Goal: Contribute content: Contribute content

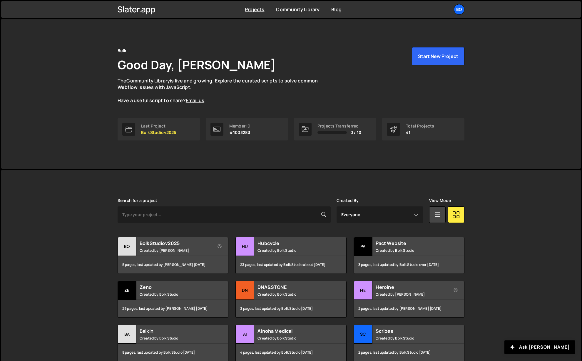
click at [181, 252] on small "Created by Daphné Héraïz-Bekkis" at bounding box center [175, 250] width 71 height 5
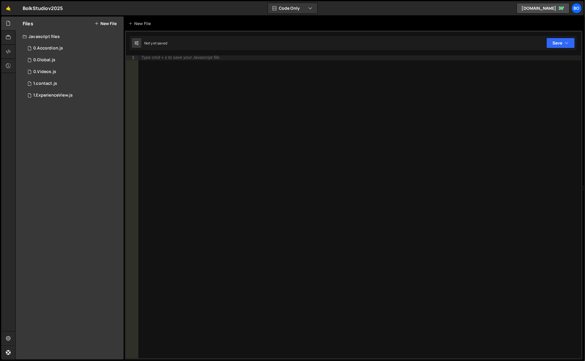
click at [70, 97] on div "1.ExperienceView.js" at bounding box center [52, 95] width 39 height 5
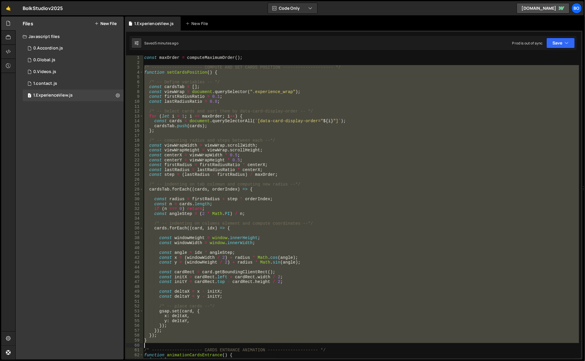
drag, startPoint x: 144, startPoint y: 69, endPoint x: 232, endPoint y: 342, distance: 287.7
click at [232, 342] on div "const maxOrder = computeMaximumOrder ( ) ; /* -------------------- COMPUTE AND …" at bounding box center [361, 211] width 436 height 313
type textarea "}"
click at [110, 22] on button "New File" at bounding box center [105, 23] width 22 height 5
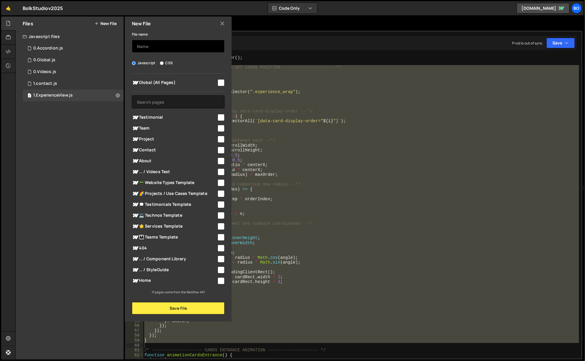
click at [175, 45] on input "text" at bounding box center [178, 46] width 93 height 13
type input "CardPositions"
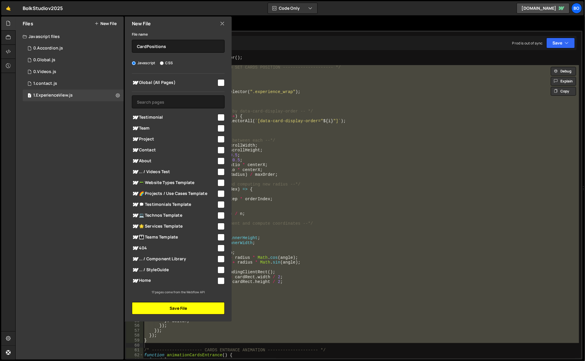
click at [179, 307] on button "Save File" at bounding box center [178, 308] width 93 height 12
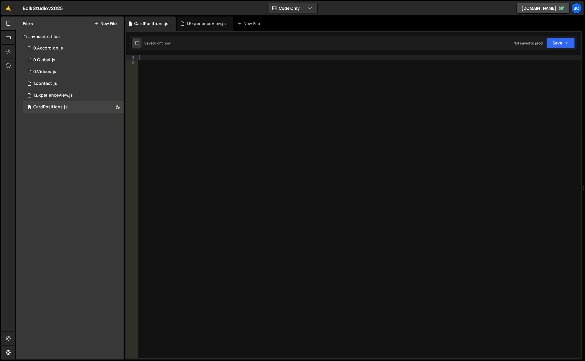
click at [167, 94] on div at bounding box center [360, 211] width 444 height 313
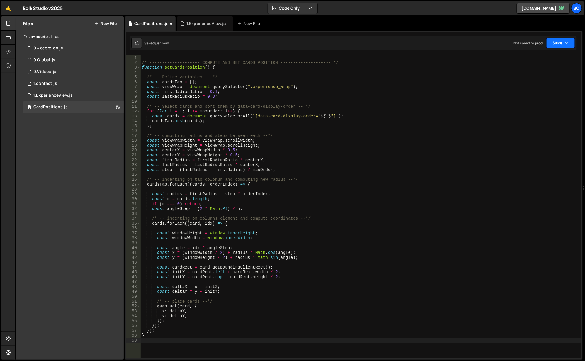
click at [556, 41] on button "Save" at bounding box center [560, 43] width 29 height 11
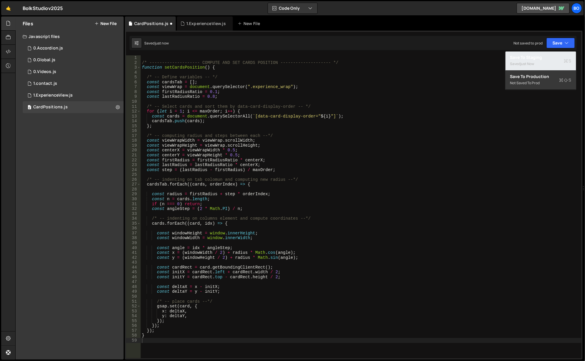
click at [525, 61] on div "just now" at bounding box center [527, 63] width 14 height 5
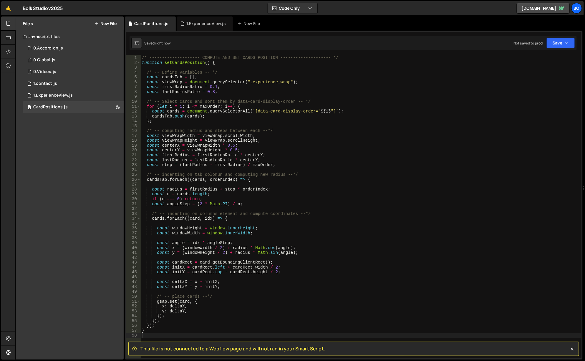
click at [0, 0] on icon at bounding box center [0, 0] width 0 height 0
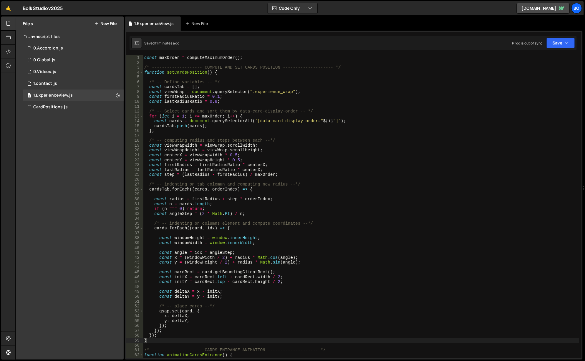
click at [163, 342] on div "const maxOrder = computeMaximumOrder ( ) ; /* -------------------- COMPUTE AND …" at bounding box center [361, 211] width 436 height 313
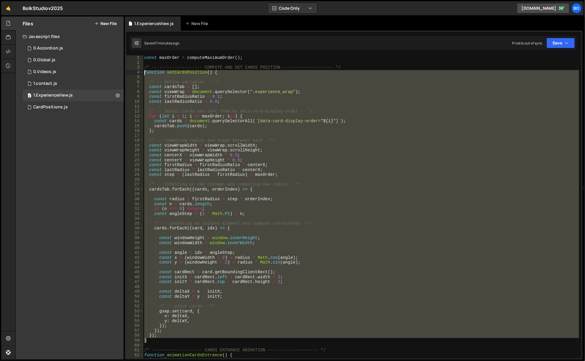
drag, startPoint x: 163, startPoint y: 342, endPoint x: 138, endPoint y: 72, distance: 271.0
click at [138, 72] on div "} 1 2 3 4 5 6 7 8 9 10 11 12 13 14 15 16 17 18 19 20 21 22 23 24 25 26 27 28 29…" at bounding box center [353, 206] width 455 height 303
type textarea "function setCardsPosition() {"
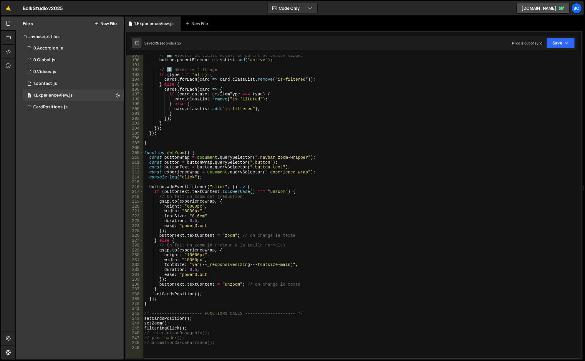
scroll to position [1024, 0]
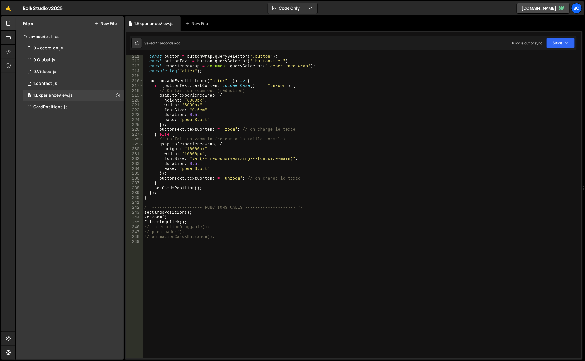
click at [172, 187] on div "const button = buttonWrap . querySelector ( ".button" ) ; const buttonText = bu…" at bounding box center [361, 210] width 436 height 313
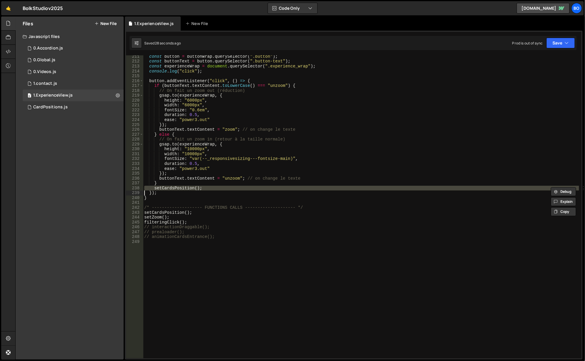
click at [172, 187] on div "const button = buttonWrap . querySelector ( ".button" ) ; const buttonText = bu…" at bounding box center [361, 210] width 436 height 313
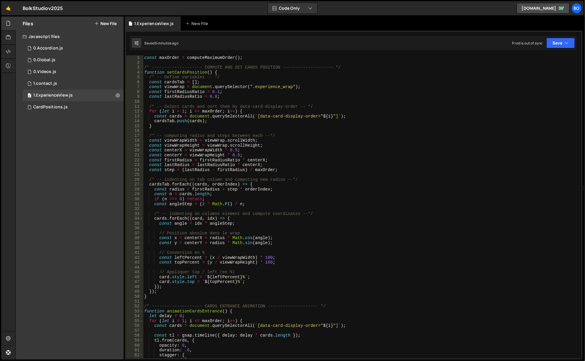
scroll to position [0, 0]
click at [229, 257] on div "const maxOrder = computeMaximumOrder ( ) ; /* -------------------- COMPUTE AND …" at bounding box center [361, 211] width 436 height 313
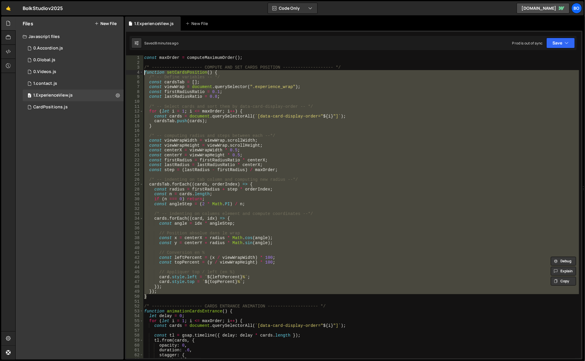
drag, startPoint x: 161, startPoint y: 297, endPoint x: 137, endPoint y: 74, distance: 224.0
click at [137, 74] on div "const leftPercent = (x / viewWrapWidth) * 100; 1 2 3 4 5 6 7 8 9 10 11 12 13 14…" at bounding box center [353, 206] width 455 height 303
type textarea "function setCardsPosition() { /* -- Define variables -- */"
paste textarea
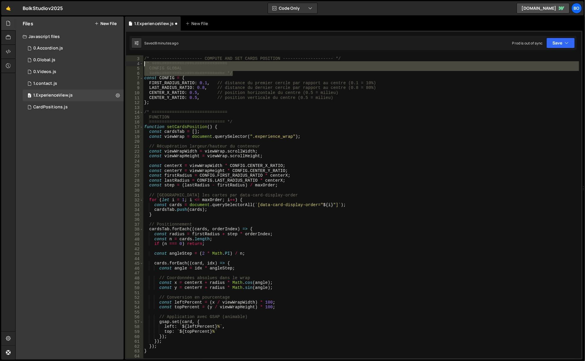
drag, startPoint x: 238, startPoint y: 71, endPoint x: 131, endPoint y: 62, distance: 107.8
click at [131, 62] on div "2 3 4 5 6 7 8 9 10 11 12 13 14 15 16 17 18 19 20 21 22 23 24 25 26 27 28 29 30 …" at bounding box center [353, 206] width 455 height 303
type textarea "/* ============================== CONFIG GLOBAL"
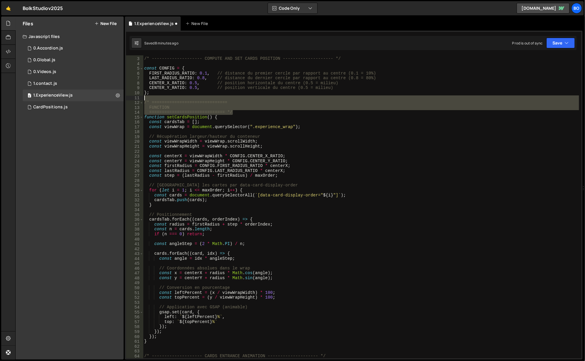
drag, startPoint x: 238, startPoint y: 112, endPoint x: 130, endPoint y: 99, distance: 109.1
click at [130, 99] on div "2 3 4 5 6 7 8 9 10 11 12 13 14 15 16 17 18 19 20 21 22 23 24 25 26 27 28 29 30 …" at bounding box center [353, 206] width 455 height 303
type textarea "/* =============================="
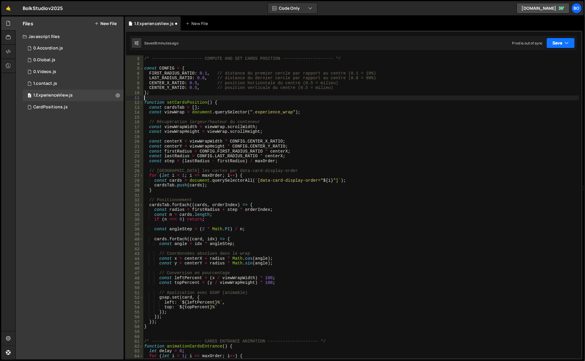
click at [552, 42] on button "Save" at bounding box center [560, 43] width 29 height 11
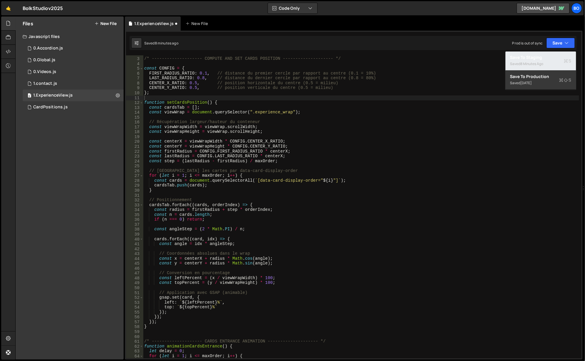
click at [520, 61] on div "Saved 8 minutes ago" at bounding box center [540, 63] width 61 height 7
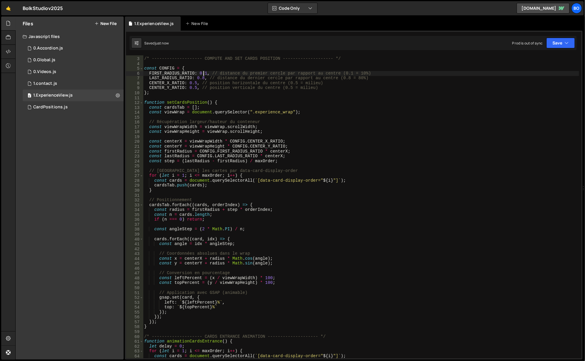
click at [204, 71] on div "/* -------------------- COMPUTE AND SET CARDS POSITION -------------------- */ …" at bounding box center [361, 207] width 436 height 313
click at [558, 49] on div "Saved 13 seconds ago Prod is out of sync Upgrade to Edit Save Save to Staging S…" at bounding box center [352, 43] width 447 height 14
click at [556, 45] on button "Save" at bounding box center [560, 43] width 29 height 11
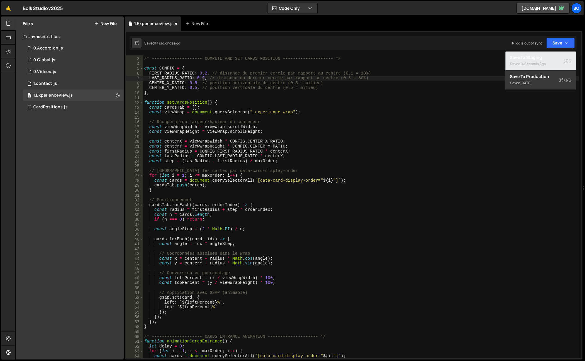
click at [541, 56] on div "Save to Staging S" at bounding box center [540, 57] width 61 height 6
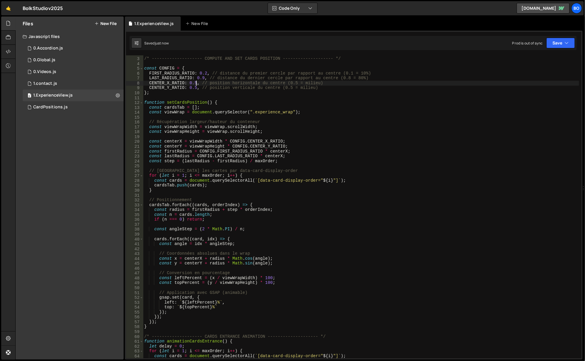
click at [196, 83] on div "/* -------------------- COMPUTE AND SET CARDS POSITION -------------------- */ …" at bounding box center [361, 207] width 436 height 313
click at [195, 90] on div "/* -------------------- COMPUTE AND SET CARDS POSITION -------------------- */ …" at bounding box center [361, 207] width 436 height 313
drag, startPoint x: 561, startPoint y: 43, endPoint x: 543, endPoint y: 56, distance: 22.4
click at [561, 44] on button "Save" at bounding box center [560, 43] width 29 height 11
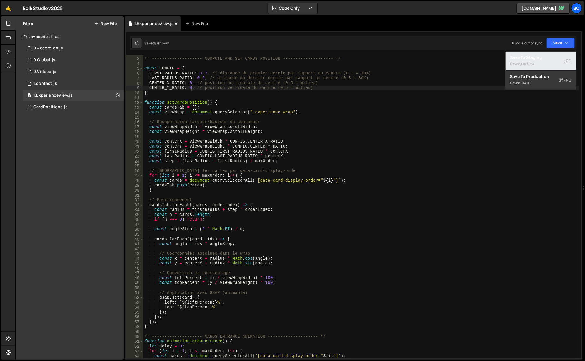
click at [537, 60] on div "Save to Staging S" at bounding box center [540, 57] width 61 height 6
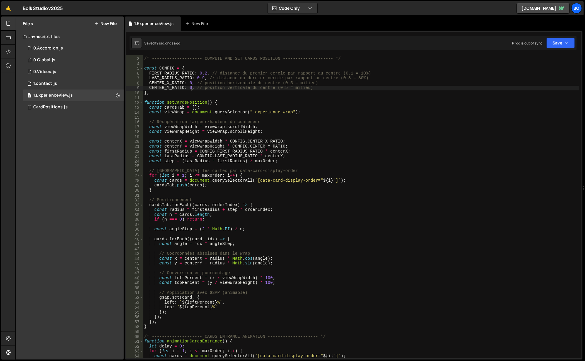
click at [191, 80] on div "/* -------------------- COMPUTE AND SET CARDS POSITION -------------------- */ …" at bounding box center [361, 207] width 436 height 313
click at [560, 45] on button "Save" at bounding box center [560, 43] width 29 height 11
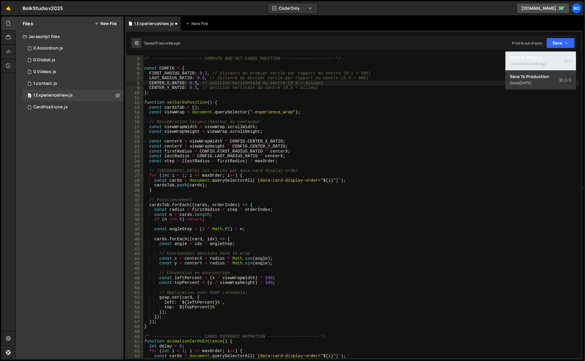
click at [540, 61] on div "31 seconds ago" at bounding box center [533, 63] width 26 height 5
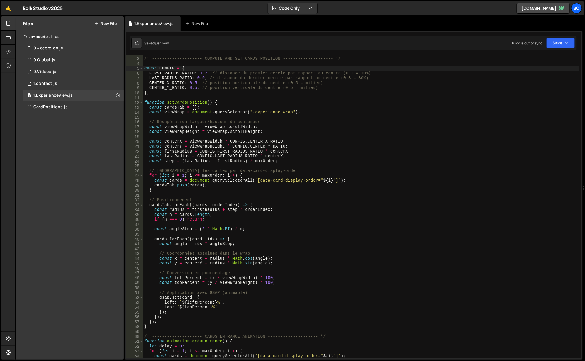
scroll to position [0, 2]
click at [203, 67] on div "/* -------------------- COMPUTE AND SET CARDS POSITION -------------------- */ …" at bounding box center [361, 207] width 436 height 313
click at [205, 71] on div "/* -------------------- COMPUTE AND SET CARDS POSITION -------------------- */ …" at bounding box center [361, 207] width 436 height 313
drag, startPoint x: 203, startPoint y: 76, endPoint x: 230, endPoint y: 86, distance: 28.5
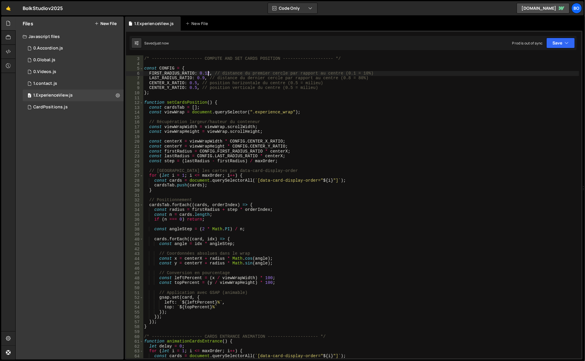
click at [203, 77] on div "/* -------------------- COMPUTE AND SET CARDS POSITION -------------------- */ …" at bounding box center [361, 207] width 436 height 313
click at [550, 43] on button "Save" at bounding box center [560, 43] width 29 height 11
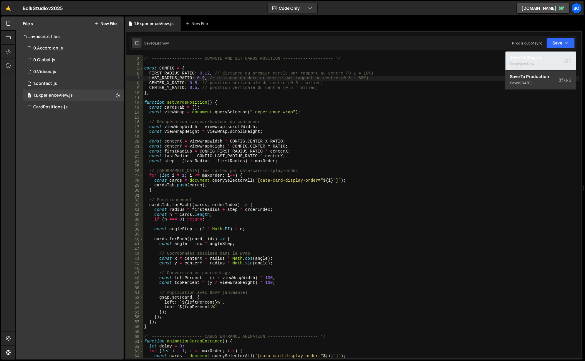
click at [543, 59] on div "Save to Staging S" at bounding box center [540, 57] width 61 height 6
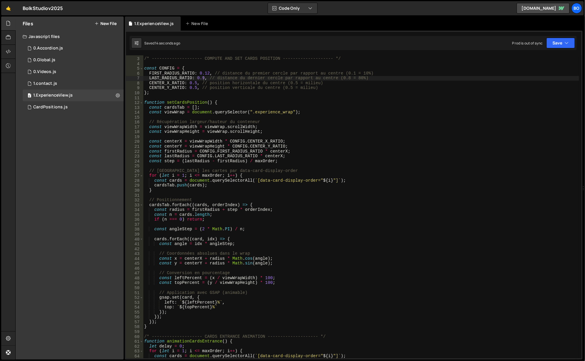
click at [280, 174] on div "/* -------------------- COMPUTE AND SET CARDS POSITION -------------------- */ …" at bounding box center [361, 207] width 436 height 313
click at [155, 81] on div "/* -------------------- COMPUTE AND SET CARDS POSITION -------------------- */ …" at bounding box center [361, 207] width 436 height 313
click at [246, 83] on div "/* -------------------- COMPUTE AND SET CARDS POSITION -------------------- */ …" at bounding box center [361, 207] width 436 height 313
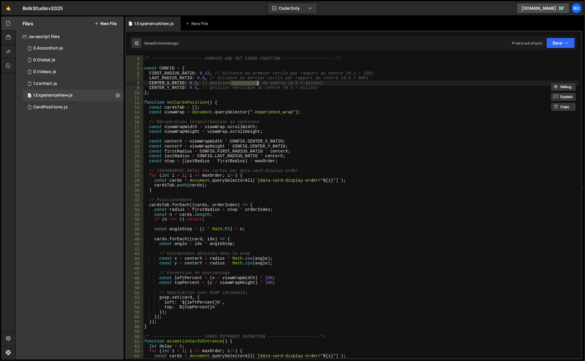
click at [246, 83] on div "/* -------------------- COMPUTE AND SET CARDS POSITION -------------------- */ …" at bounding box center [361, 207] width 436 height 313
click at [280, 82] on div "/* -------------------- COMPUTE AND SET CARDS POSITION -------------------- */ …" at bounding box center [361, 206] width 436 height 303
click at [280, 82] on div "/* -------------------- COMPUTE AND SET CARDS POSITION -------------------- */ …" at bounding box center [361, 207] width 436 height 313
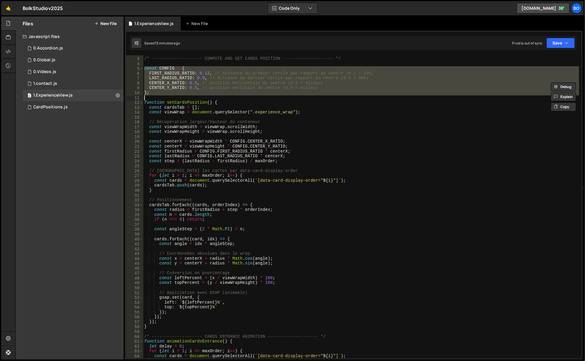
drag, startPoint x: 143, startPoint y: 69, endPoint x: 157, endPoint y: 99, distance: 33.7
click at [157, 99] on div "/* -------------------- COMPUTE AND SET CARDS POSITION -------------------- */ …" at bounding box center [361, 207] width 436 height 313
paste textarea
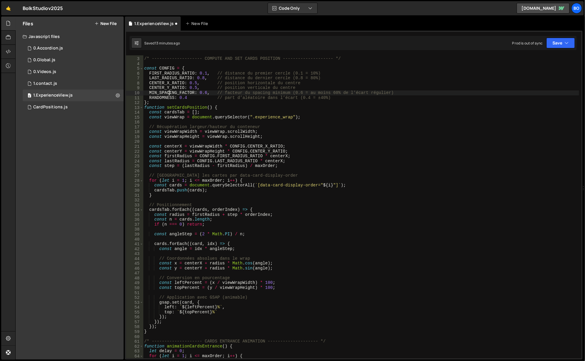
click at [170, 94] on div "/* -------------------- COMPUTE AND SET CARDS POSITION -------------------- */ …" at bounding box center [361, 207] width 436 height 313
click at [246, 95] on div "/* -------------------- COMPUTE AND SET CARDS POSITION -------------------- */ …" at bounding box center [361, 207] width 436 height 313
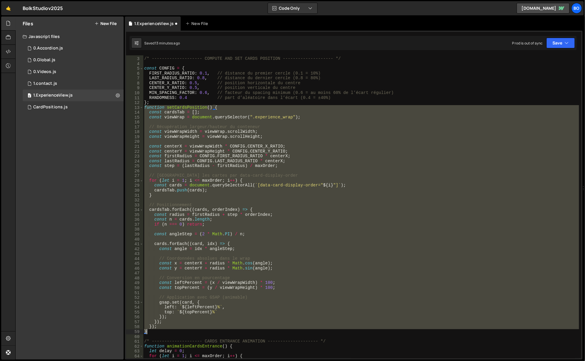
drag, startPoint x: 143, startPoint y: 109, endPoint x: 205, endPoint y: 332, distance: 231.5
click at [205, 332] on div "/* -------------------- COMPUTE AND SET CARDS POSITION -------------------- */ …" at bounding box center [361, 207] width 436 height 313
paste textarea
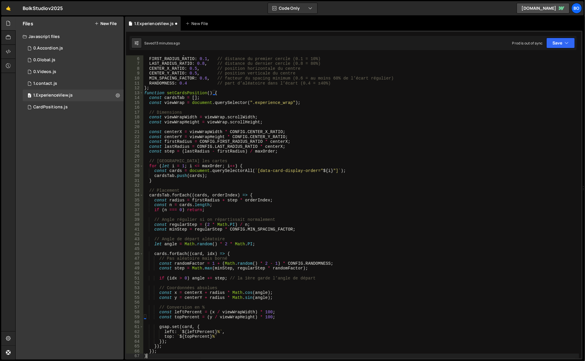
scroll to position [23, 0]
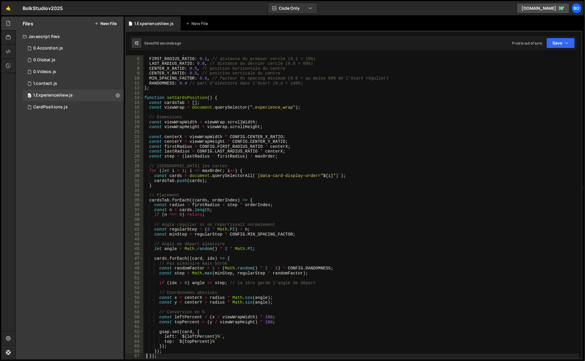
click at [186, 83] on div "const CONFIG = { FIRST_RADIUS_RATIO : 0.1 , // distance du premier cercle (0.1 …" at bounding box center [361, 207] width 436 height 313
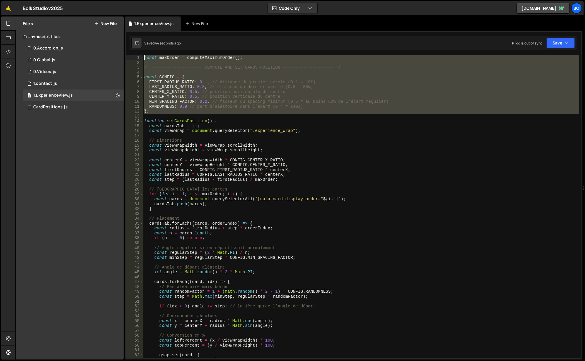
scroll to position [0, 0]
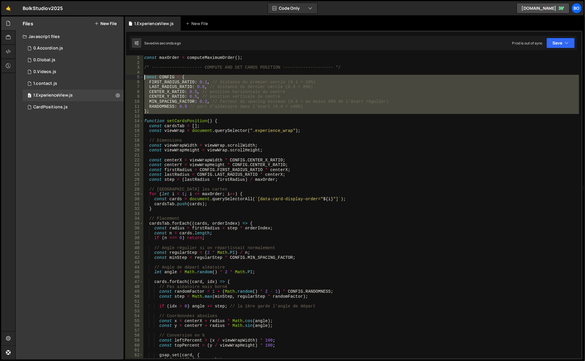
drag, startPoint x: 149, startPoint y: 91, endPoint x: 133, endPoint y: 76, distance: 21.7
click at [133, 76] on div "MIN_SPACING_FACTOR: 0.2, // facteur du spacing minimum (0.6 = au moins 60% de l…" at bounding box center [353, 206] width 455 height 303
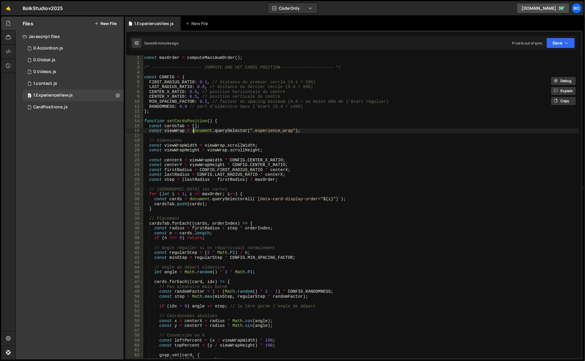
click at [193, 131] on div "const maxOrder = computeMaximumOrder ( ) ; /* -------------------- COMPUTE AND …" at bounding box center [361, 211] width 436 height 313
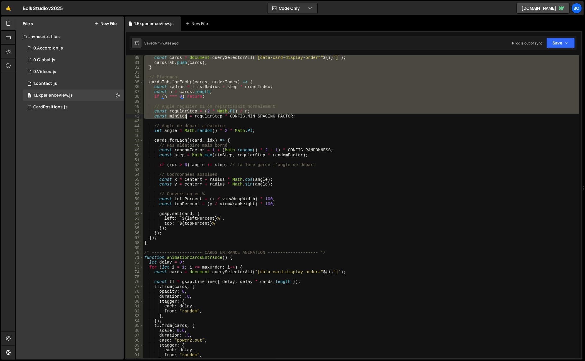
scroll to position [159, 0]
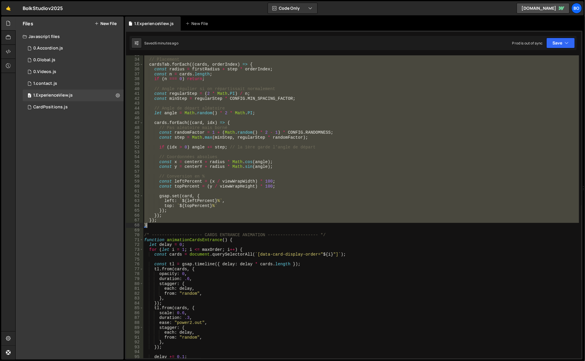
drag, startPoint x: 143, startPoint y: 120, endPoint x: 192, endPoint y: 226, distance: 115.8
click at [192, 226] on div "// Placement cardsTab . forEach (( cards , orderIndex ) => { const radius = fir…" at bounding box center [361, 208] width 436 height 313
type textarea "}); }"
paste textarea
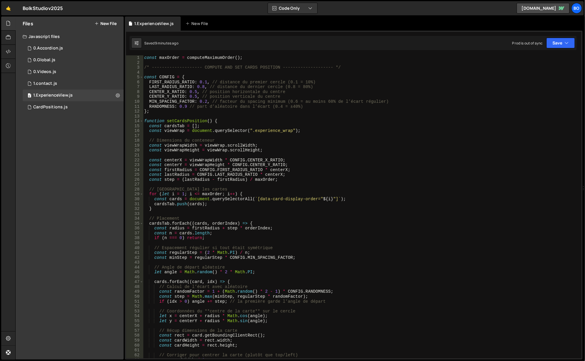
scroll to position [0, 0]
click at [186, 106] on div "const maxOrder = computeMaximumOrder ( ) ; /* -------------------- COMPUTE AND …" at bounding box center [361, 211] width 436 height 313
click at [205, 101] on div "const maxOrder = computeMaximumOrder ( ) ; /* -------------------- COMPUTE AND …" at bounding box center [361, 211] width 436 height 313
click at [205, 83] on div "const maxOrder = computeMaximumOrder ( ) ; /* -------------------- COMPUTE AND …" at bounding box center [361, 211] width 436 height 313
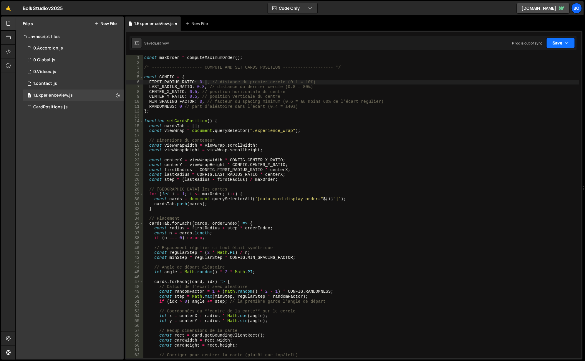
click at [556, 44] on button "Save" at bounding box center [560, 43] width 29 height 11
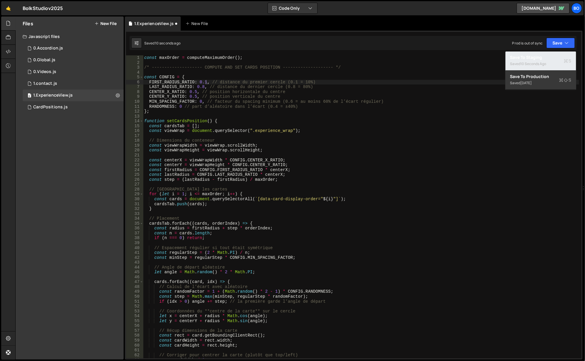
click at [536, 56] on div "Save to Staging S" at bounding box center [540, 57] width 61 height 6
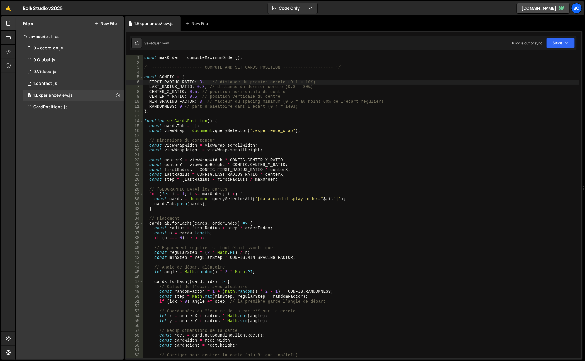
click at [179, 105] on div "const maxOrder = computeMaximumOrder ( ) ; /* -------------------- COMPUTE AND …" at bounding box center [361, 211] width 436 height 313
click at [200, 103] on div "const maxOrder = computeMaximumOrder ( ) ; /* -------------------- COMPUTE AND …" at bounding box center [361, 211] width 436 height 313
click at [180, 107] on div "const maxOrder = computeMaximumOrder ( ) ; /* -------------------- COMPUTE AND …" at bounding box center [361, 211] width 436 height 313
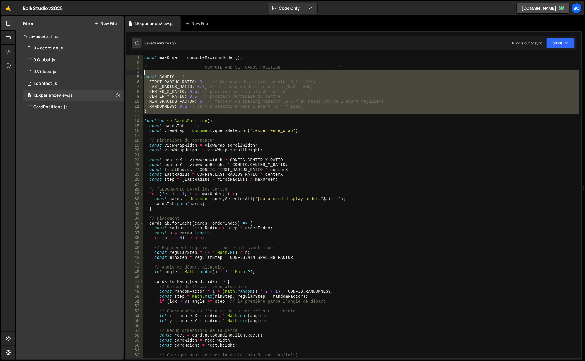
drag, startPoint x: 157, startPoint y: 116, endPoint x: 141, endPoint y: 74, distance: 44.5
click at [141, 74] on div "RANDOMNESS: 0.2 // part d’aléatoire dans l’écart (0.4 = ±40%) 1 2 3 4 5 6 7 8 9…" at bounding box center [353, 206] width 455 height 303
click at [203, 84] on div "const maxOrder = computeMaximumOrder ( ) ; /* -------------------- COMPUTE AND …" at bounding box center [361, 206] width 436 height 303
type textarea "FIRST_RADIUS_RATIO: 0.1, // distance du premier cercle (0.1 = 10%)"
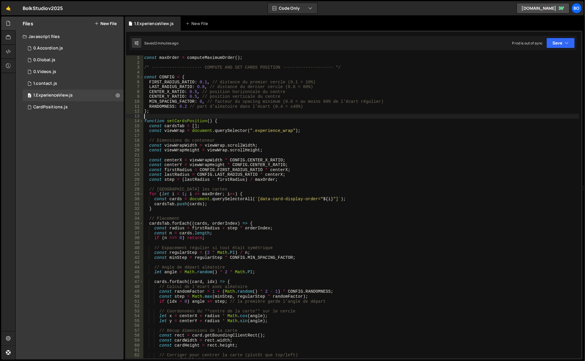
click at [213, 116] on div "const maxOrder = computeMaximumOrder ( ) ; /* -------------------- COMPUTE AND …" at bounding box center [361, 211] width 436 height 313
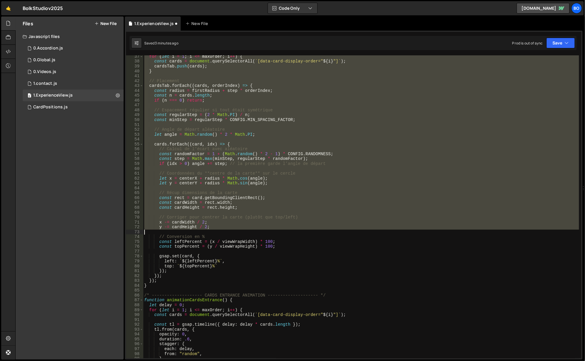
scroll to position [177, 0]
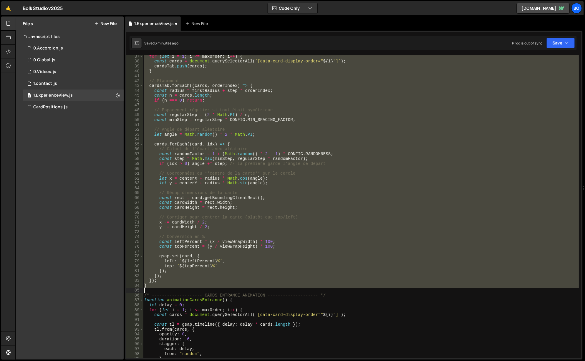
drag, startPoint x: 144, startPoint y: 158, endPoint x: 208, endPoint y: 292, distance: 147.5
click at [208, 292] on div "for ( let i = 1 ; i <= maxOrder ; i ++ ) { const cards = document . querySelect…" at bounding box center [361, 210] width 436 height 313
type textarea "}"
paste textarea
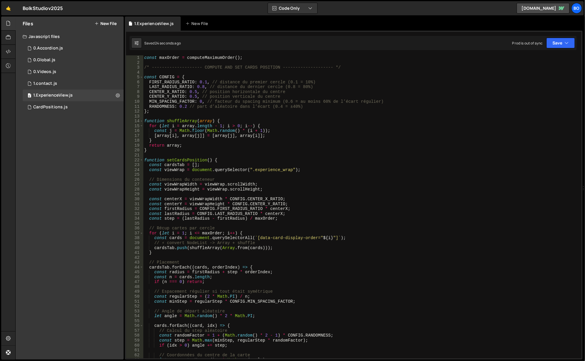
scroll to position [0, 0]
click at [202, 89] on div "const maxOrder = computeMaximumOrder ( ) ; /* -------------------- COMPUTE AND …" at bounding box center [361, 211] width 436 height 313
click at [550, 46] on button "Save" at bounding box center [560, 43] width 29 height 11
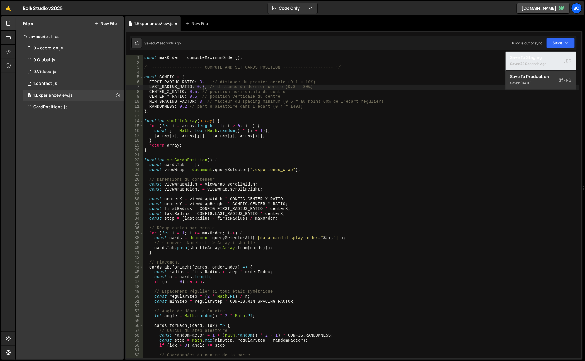
drag, startPoint x: 535, startPoint y: 59, endPoint x: 535, endPoint y: 53, distance: 5.9
click at [535, 59] on div "Save to Staging S" at bounding box center [540, 57] width 61 height 6
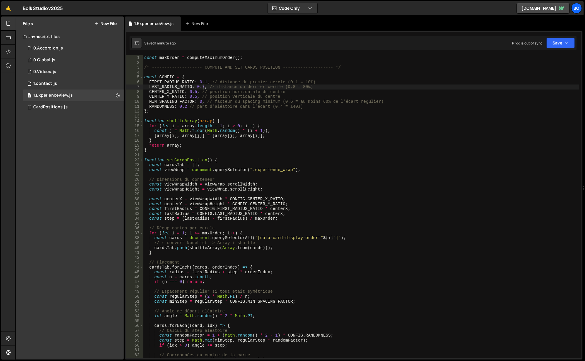
click at [201, 102] on div "const maxOrder = computeMaximumOrder ( ) ; /* -------------------- COMPUTE AND …" at bounding box center [361, 211] width 436 height 313
click at [558, 46] on button "Save" at bounding box center [560, 43] width 29 height 11
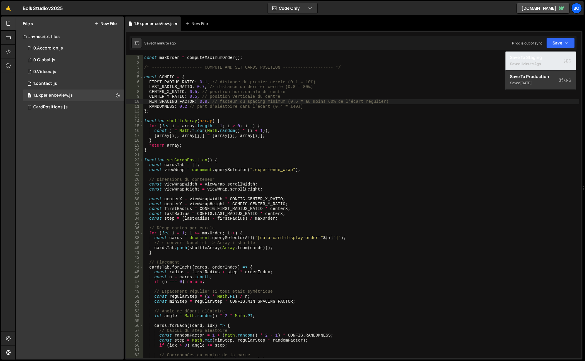
click at [546, 56] on div "Save to Staging S" at bounding box center [540, 57] width 61 height 6
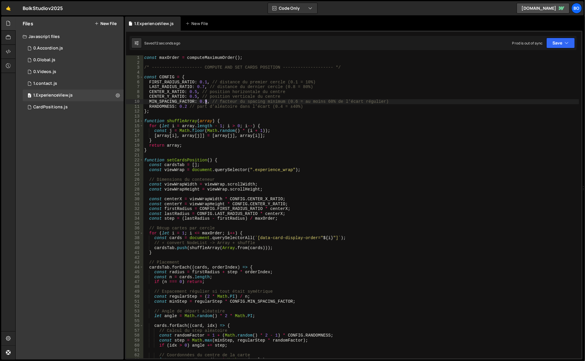
click at [205, 100] on div "const maxOrder = computeMaximumOrder ( ) ; /* -------------------- COMPUTE AND …" at bounding box center [361, 211] width 436 height 313
click at [166, 105] on div "const maxOrder = computeMaximumOrder ( ) ; /* -------------------- COMPUTE AND …" at bounding box center [361, 211] width 436 height 313
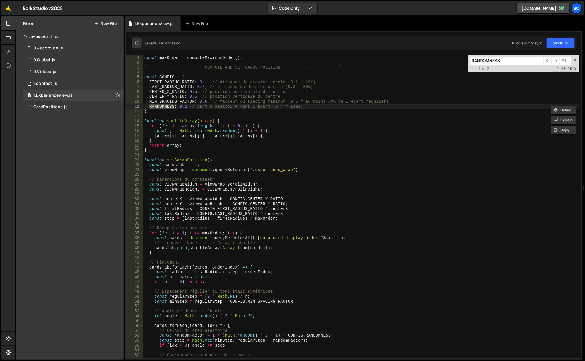
click at [557, 61] on span "​" at bounding box center [555, 60] width 8 height 9
click at [206, 79] on div "const maxOrder = computeMaximumOrder ( ) ; /* -------------------- COMPUTE AND …" at bounding box center [361, 211] width 436 height 313
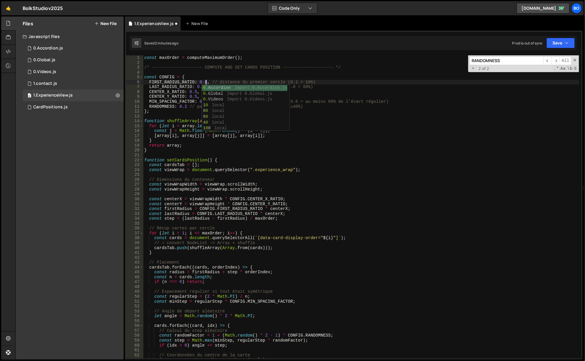
scroll to position [0, 4]
click at [555, 43] on button "Save" at bounding box center [560, 43] width 29 height 11
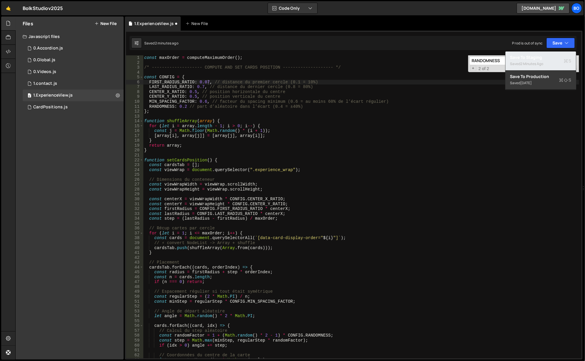
click at [534, 61] on div "Saved 2 minutes ago" at bounding box center [540, 63] width 61 height 7
click at [208, 82] on div "const maxOrder = computeMaximumOrder ( ) ; /* -------------------- COMPUTE AND …" at bounding box center [361, 211] width 436 height 313
drag, startPoint x: 205, startPoint y: 101, endPoint x: 197, endPoint y: 101, distance: 7.6
click at [197, 101] on div "const maxOrder = computeMaximumOrder ( ) ; /* -------------------- COMPUTE AND …" at bounding box center [361, 211] width 436 height 313
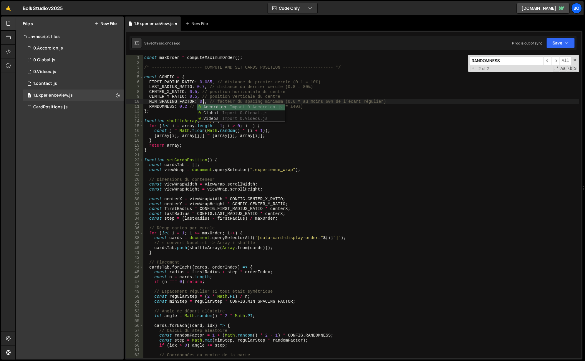
scroll to position [0, 4]
type textarea "MIN_SPACING_FACTOR: 0.1, // facteur du spacing minimum (0.6 = au moins 60% de l…"
click at [185, 101] on div "const maxOrder = computeMaximumOrder ( ) ; /* -------------------- COMPUTE AND …" at bounding box center [361, 211] width 436 height 313
type input "MIN_SPACING_FACTOR"
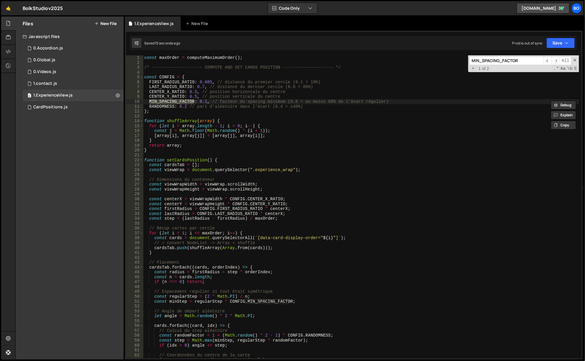
click at [205, 101] on div "const maxOrder = computeMaximumOrder ( ) ; /* -------------------- COMPUTE AND …" at bounding box center [361, 211] width 436 height 313
click at [208, 81] on div "const maxOrder = computeMaximumOrder ( ) ; /* -------------------- COMPUTE AND …" at bounding box center [361, 211] width 436 height 313
drag, startPoint x: 198, startPoint y: 82, endPoint x: 207, endPoint y: 81, distance: 9.4
click at [207, 81] on div "const maxOrder = computeMaximumOrder ( ) ; /* -------------------- COMPUTE AND …" at bounding box center [361, 211] width 436 height 313
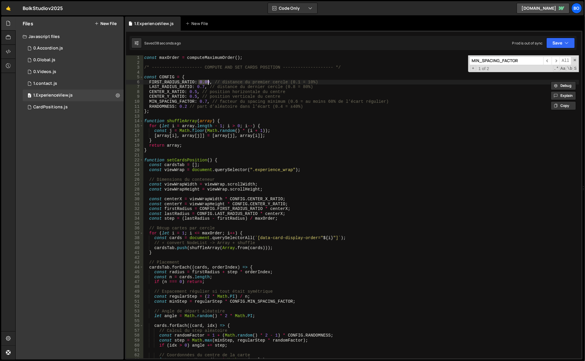
scroll to position [0, 4]
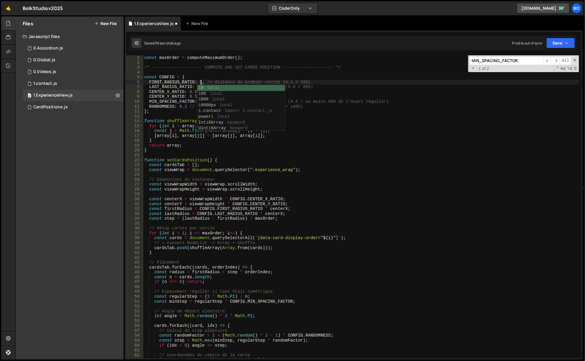
click at [179, 86] on div "const maxOrder = computeMaximumOrder ( ) ; /* -------------------- COMPUTE AND …" at bounding box center [361, 211] width 436 height 313
click at [202, 100] on div "const maxOrder = computeMaximumOrder ( ) ; /* -------------------- COMPUTE AND …" at bounding box center [361, 211] width 436 height 313
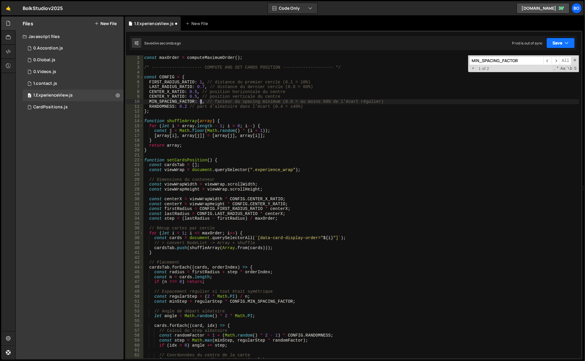
click at [561, 40] on button "Save" at bounding box center [560, 43] width 29 height 11
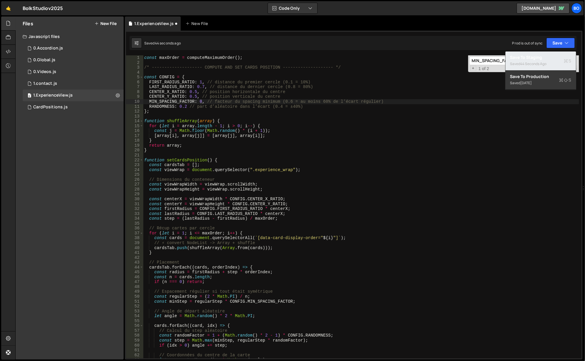
click at [539, 64] on div "44 seconds ago" at bounding box center [533, 63] width 26 height 5
click at [185, 108] on div "const maxOrder = computeMaximumOrder ( ) ; /* -------------------- COMPUTE AND …" at bounding box center [361, 211] width 436 height 313
click at [200, 82] on div "const maxOrder = computeMaximumOrder ( ) ; /* -------------------- COMPUTE AND …" at bounding box center [361, 211] width 436 height 313
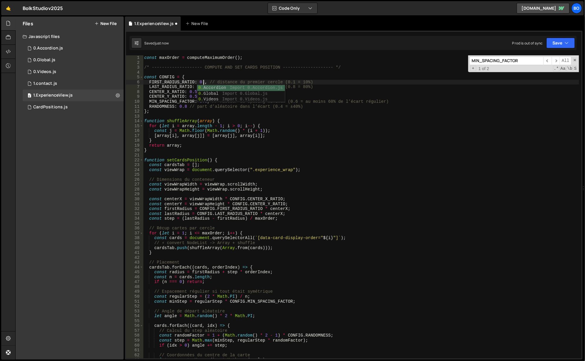
scroll to position [0, 4]
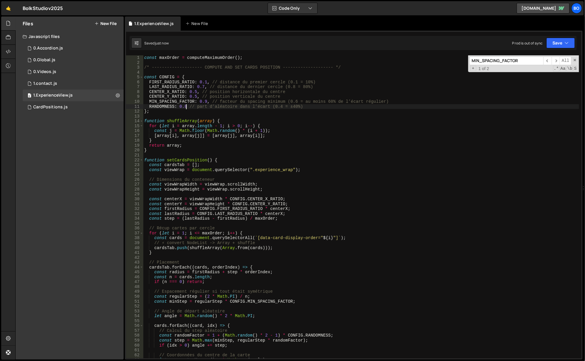
click at [185, 108] on div "const maxOrder = computeMaximumOrder ( ) ; /* -------------------- COMPUTE AND …" at bounding box center [361, 211] width 436 height 313
click at [186, 106] on div "const maxOrder = computeMaximumOrder ( ) ; /* -------------------- COMPUTE AND …" at bounding box center [361, 211] width 436 height 313
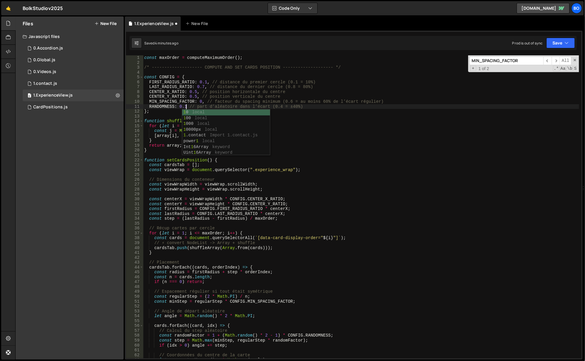
click at [358, 99] on div "const maxOrder = computeMaximumOrder ( ) ; /* -------------------- COMPUTE AND …" at bounding box center [361, 211] width 436 height 313
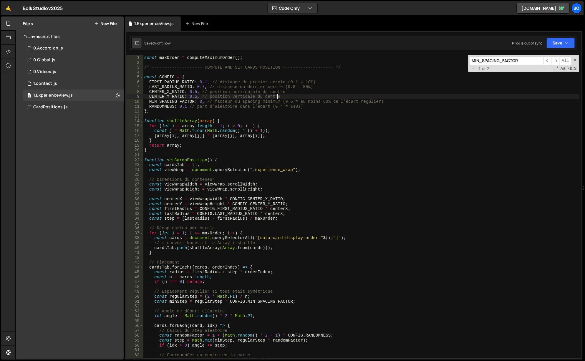
type textarea "CENTER_Y_RATIO: 0.5, // position verticale du centre"
